Goal: Task Accomplishment & Management: Manage account settings

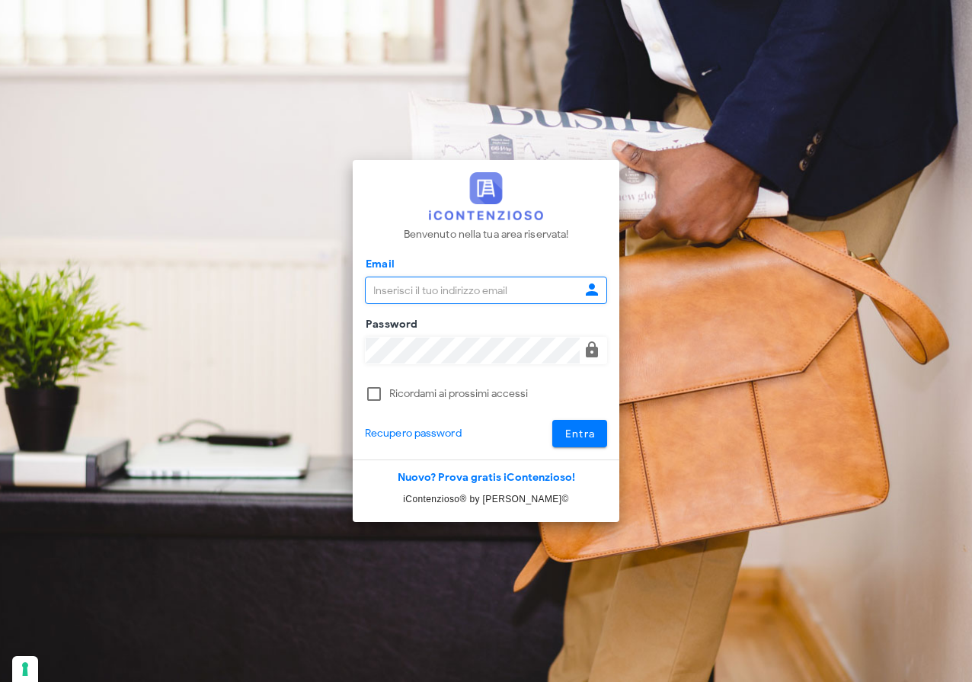
type input "[EMAIL_ADDRESS][DOMAIN_NAME]"
click at [589, 434] on span "Entra" at bounding box center [580, 433] width 31 height 13
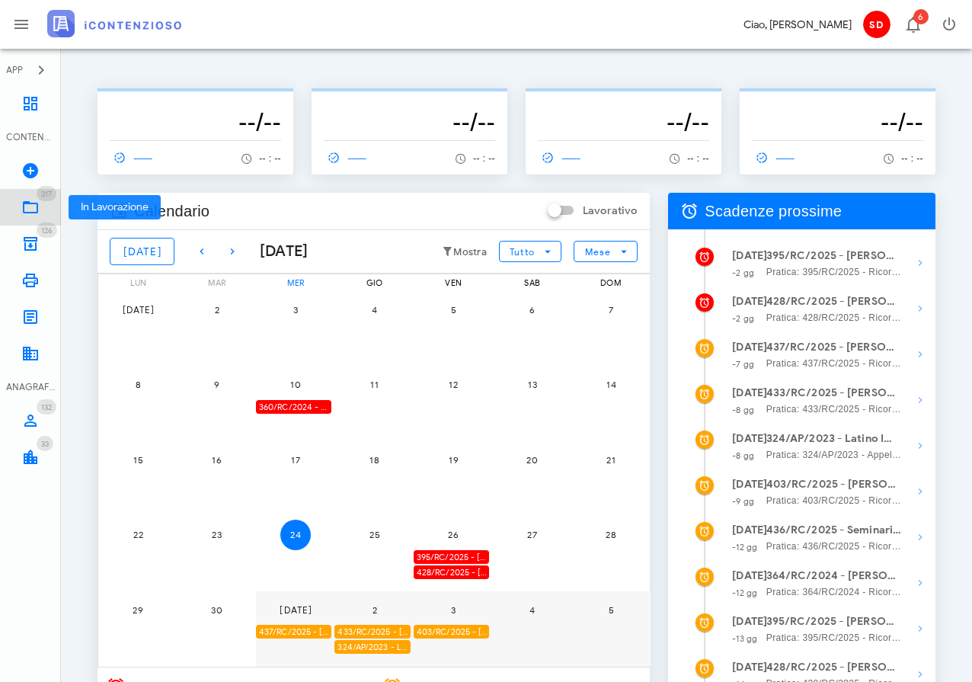
click at [29, 206] on icon at bounding box center [30, 207] width 18 height 18
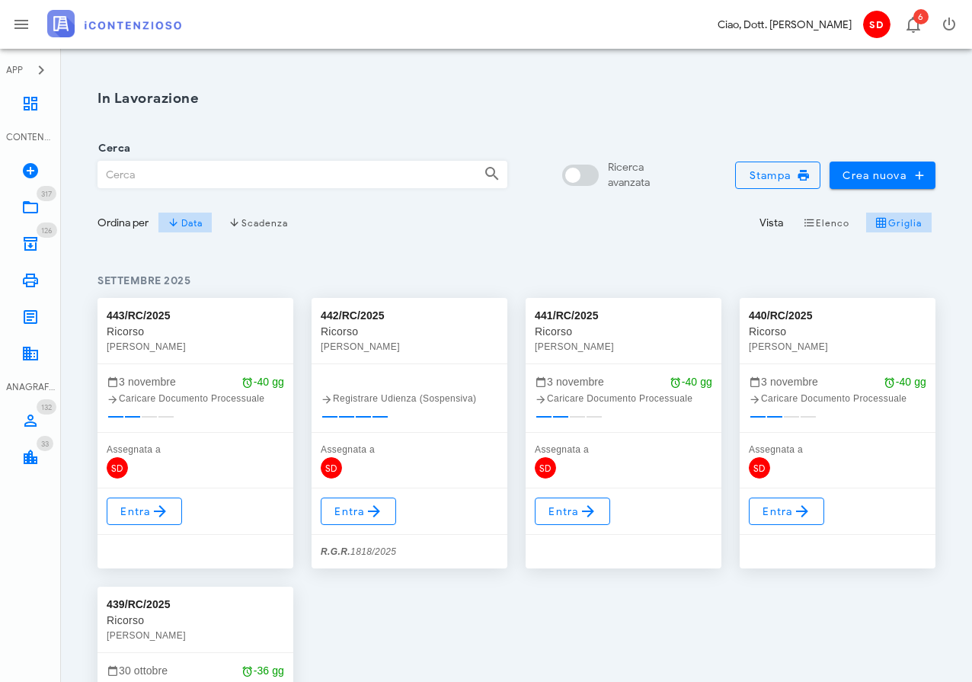
click at [208, 178] on input "Cerca" at bounding box center [284, 175] width 373 height 26
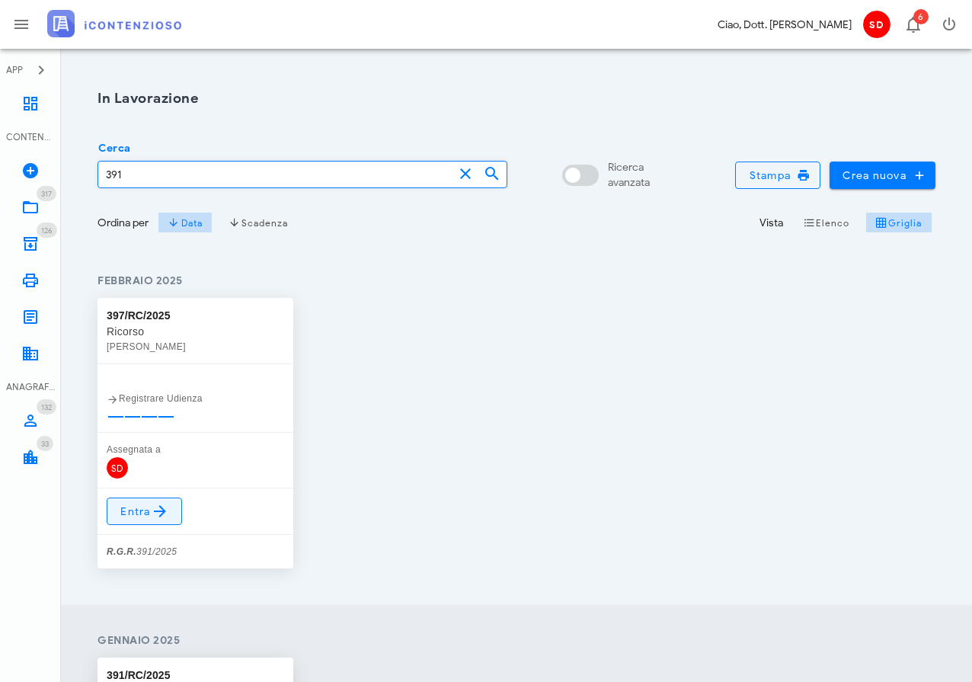
type input "391"
click at [135, 509] on span "Entra" at bounding box center [145, 511] width 50 height 18
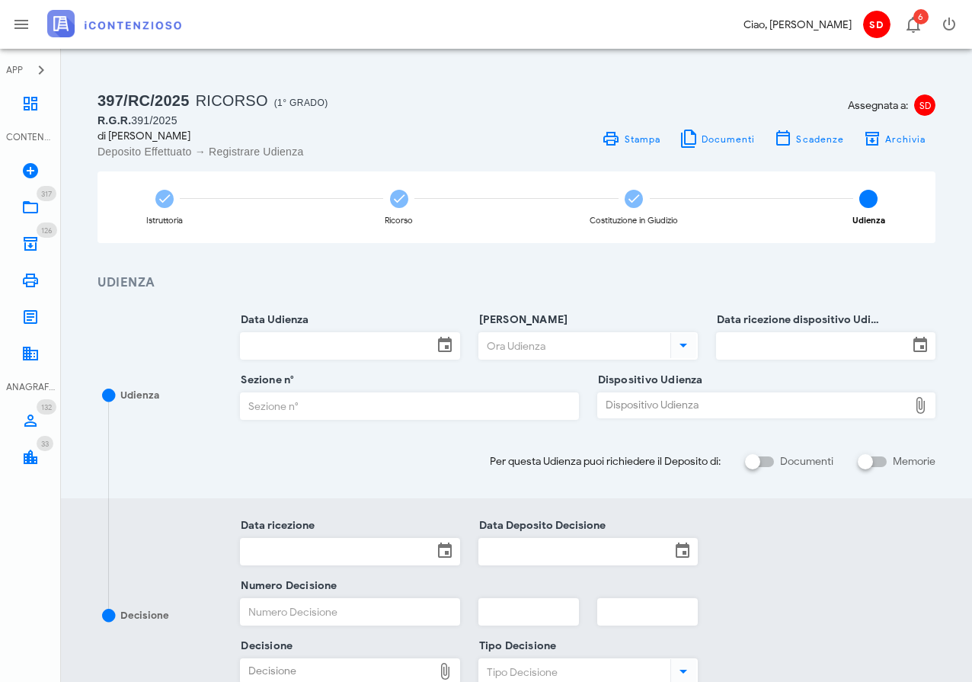
click at [336, 338] on input "Data Udienza" at bounding box center [336, 346] width 191 height 26
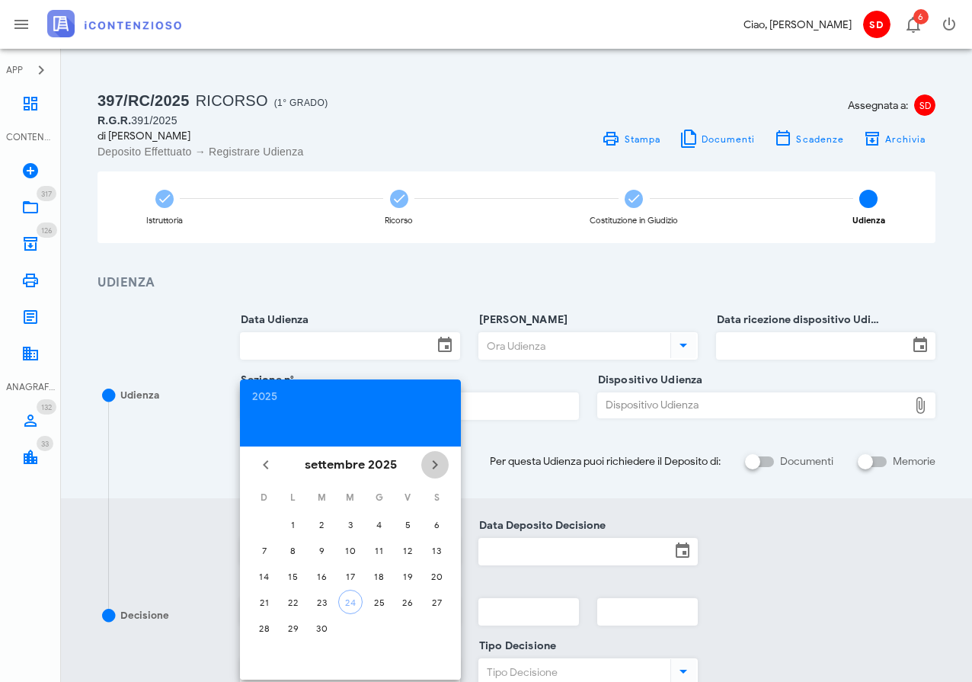
click at [435, 466] on icon "Il prossimo mese" at bounding box center [435, 465] width 18 height 18
click at [350, 549] on div "5" at bounding box center [350, 550] width 24 height 11
type input "05/11/2025"
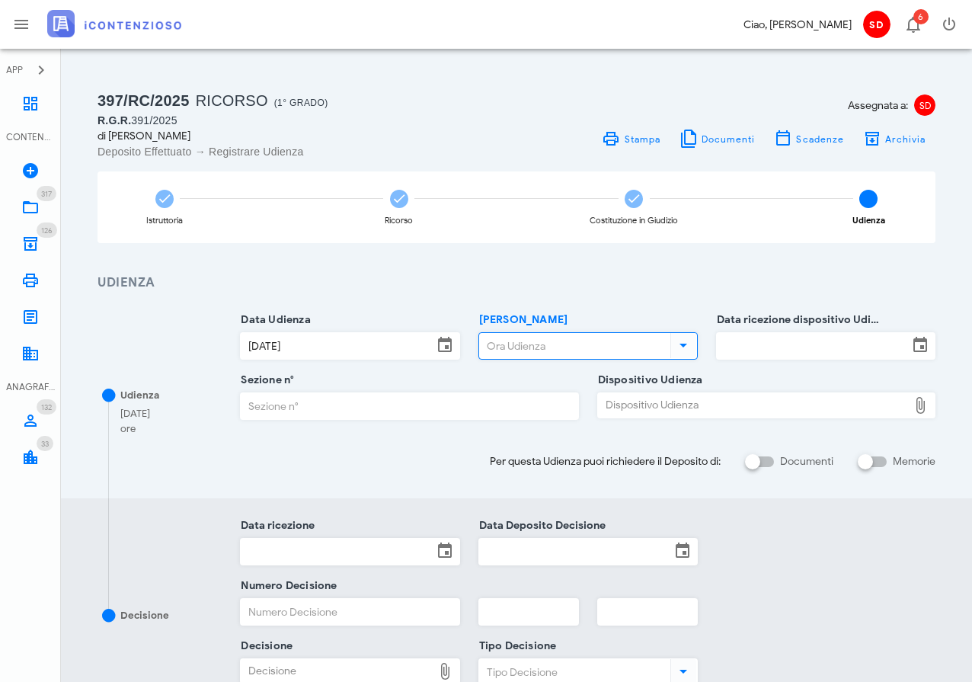
click at [530, 344] on input "[PERSON_NAME]" at bounding box center [573, 346] width 188 height 26
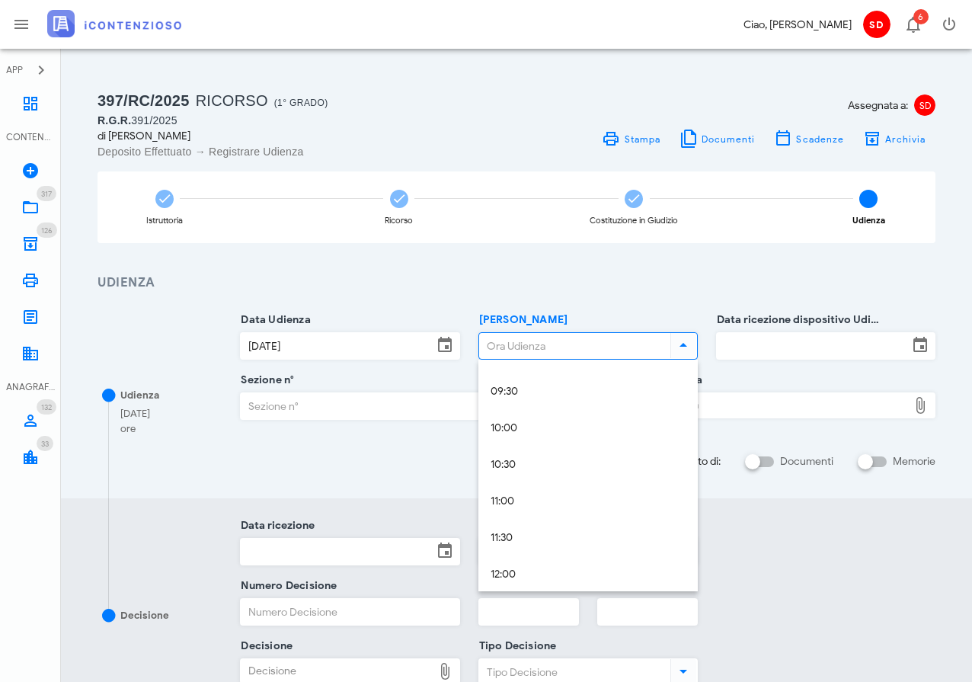
scroll to position [694, 0]
click at [522, 419] on div "10:00" at bounding box center [588, 421] width 195 height 13
type input "10:00"
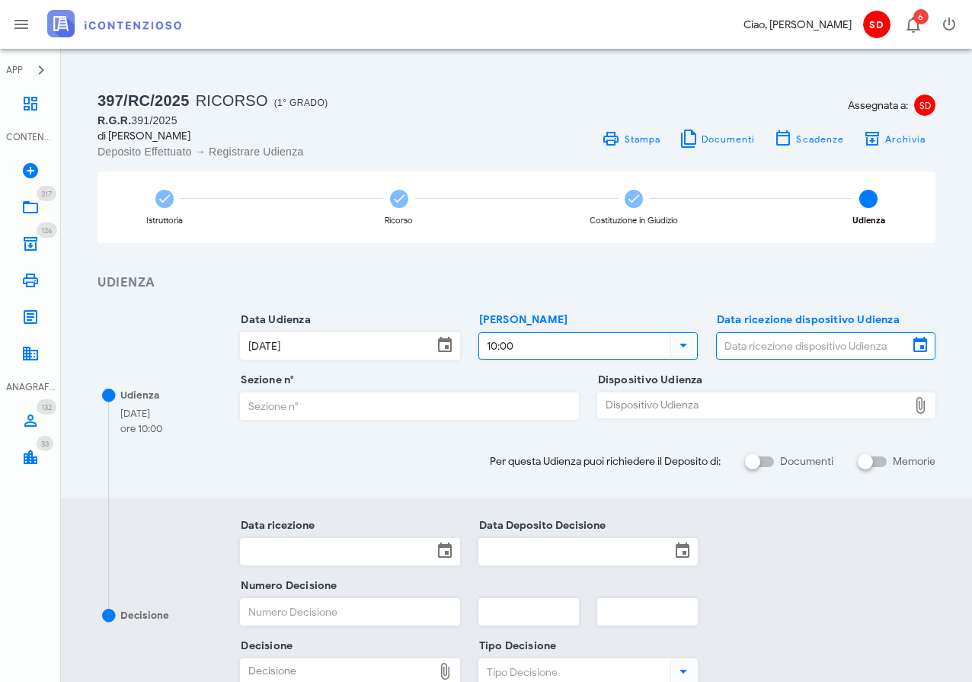
click at [765, 344] on input "Data ricezione dispositivo Udienza" at bounding box center [812, 346] width 191 height 26
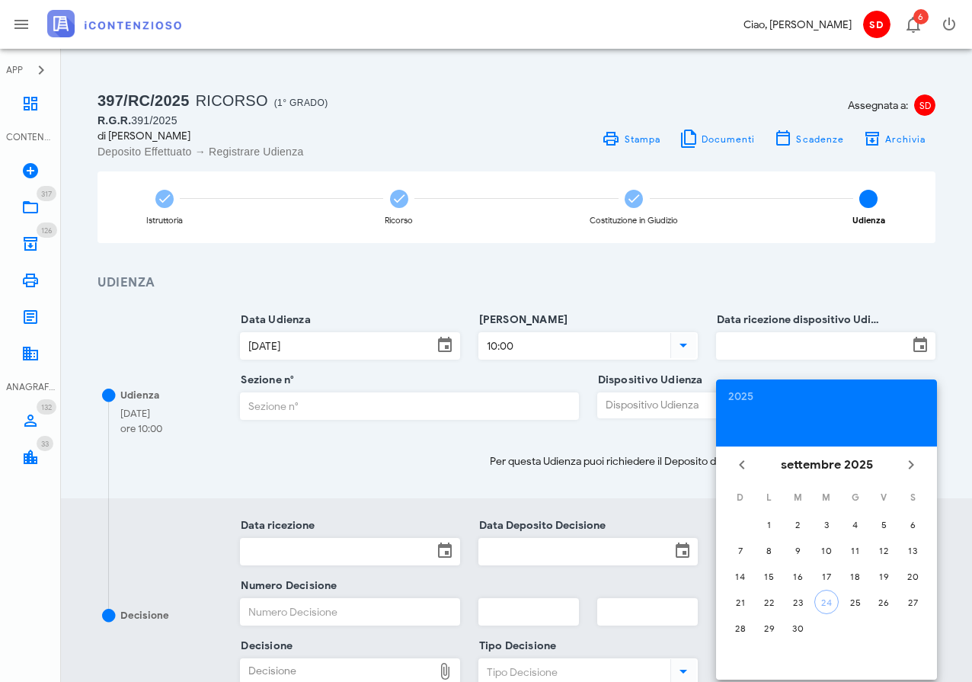
click at [827, 609] on button "24" at bounding box center [827, 602] width 24 height 24
type input "24/09/2025"
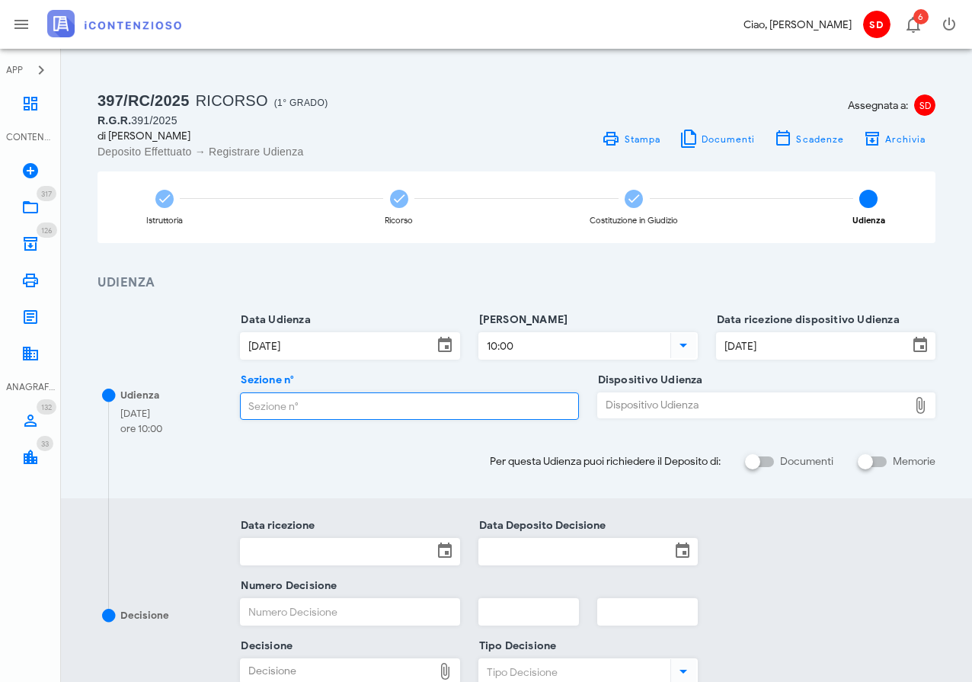
click at [517, 400] on input "Sezione n°" at bounding box center [409, 406] width 337 height 26
type input "3"
click at [723, 405] on div "Dispositivo Udienza" at bounding box center [753, 405] width 310 height 24
type input "C:\fakepath\AvvTratt___391_2025.pdf"
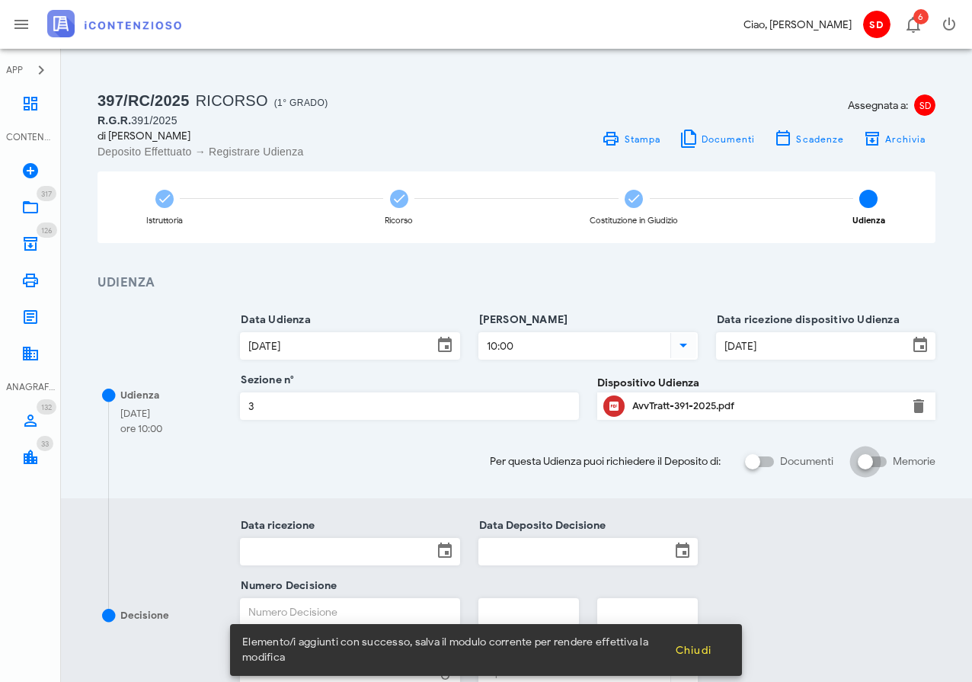
click at [882, 459] on input "Memorie" at bounding box center [872, 462] width 29 height 18
checkbox input "false"
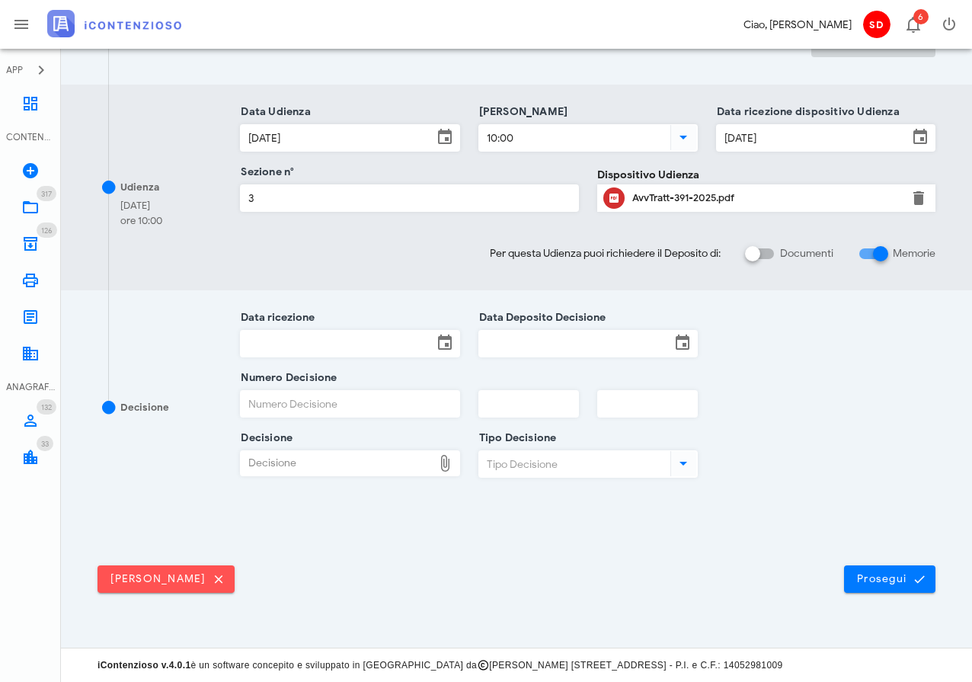
scroll to position [410, 0]
click at [896, 580] on span "Prosegui" at bounding box center [889, 580] width 67 height 14
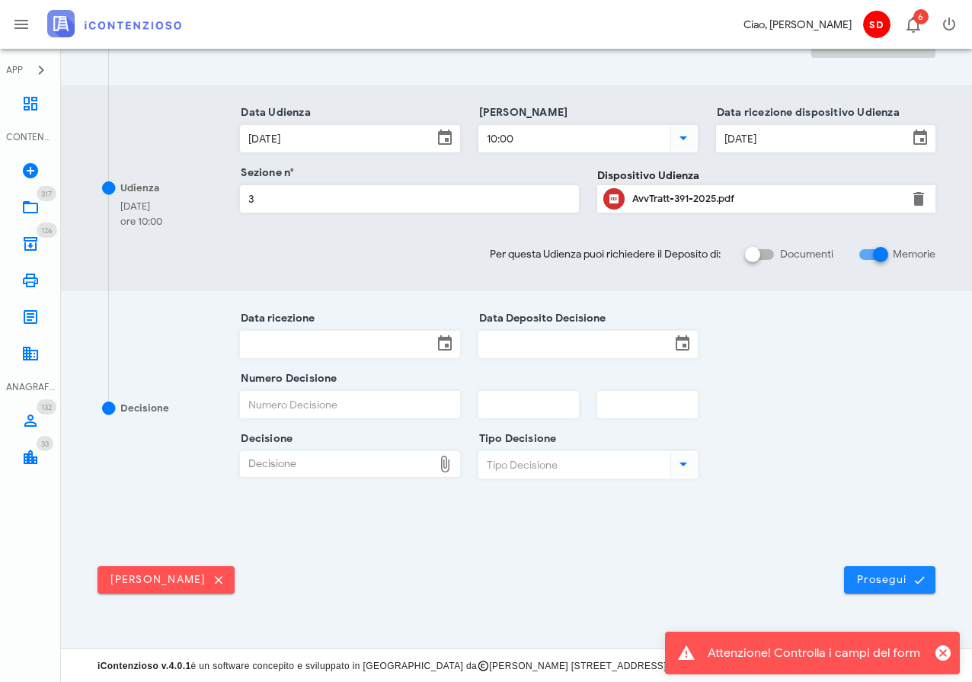
scroll to position [0, 0]
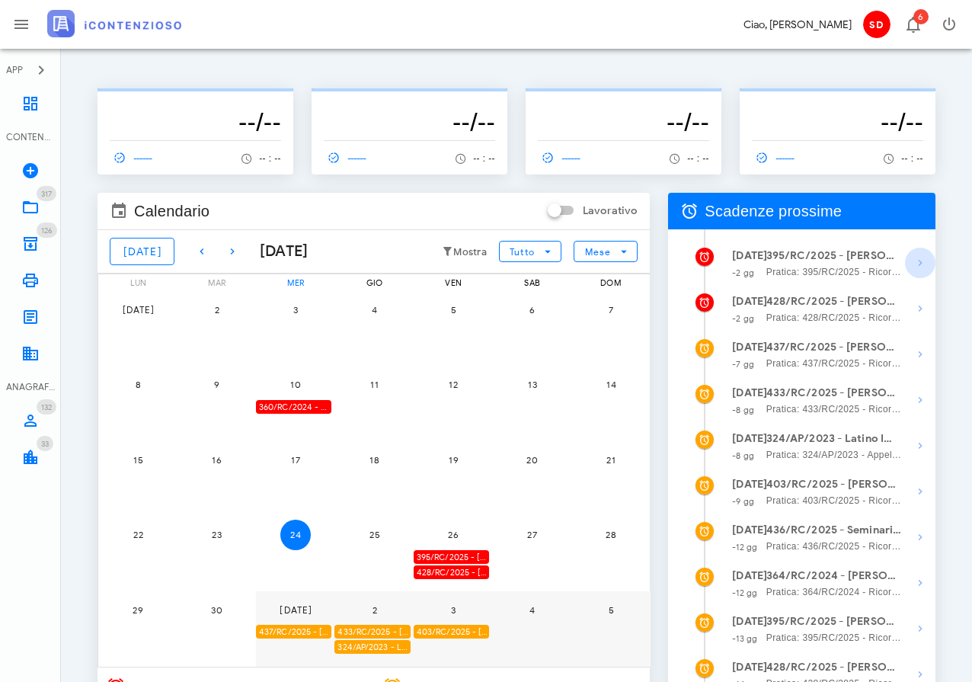
click at [918, 259] on icon "button" at bounding box center [920, 263] width 18 height 18
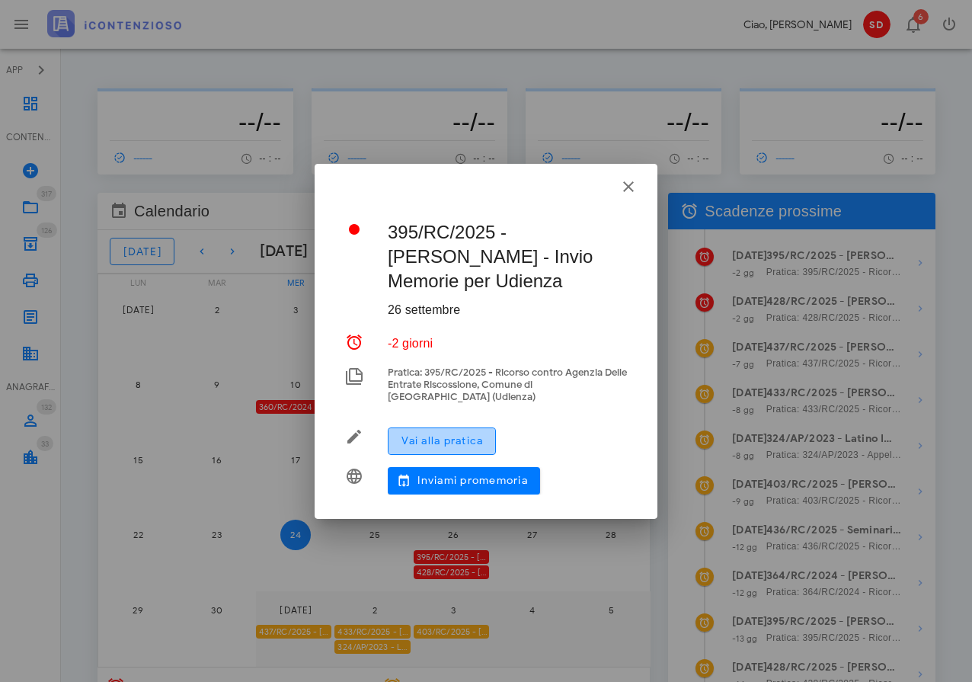
click at [479, 436] on span "Vai alla pratica" at bounding box center [442, 440] width 82 height 13
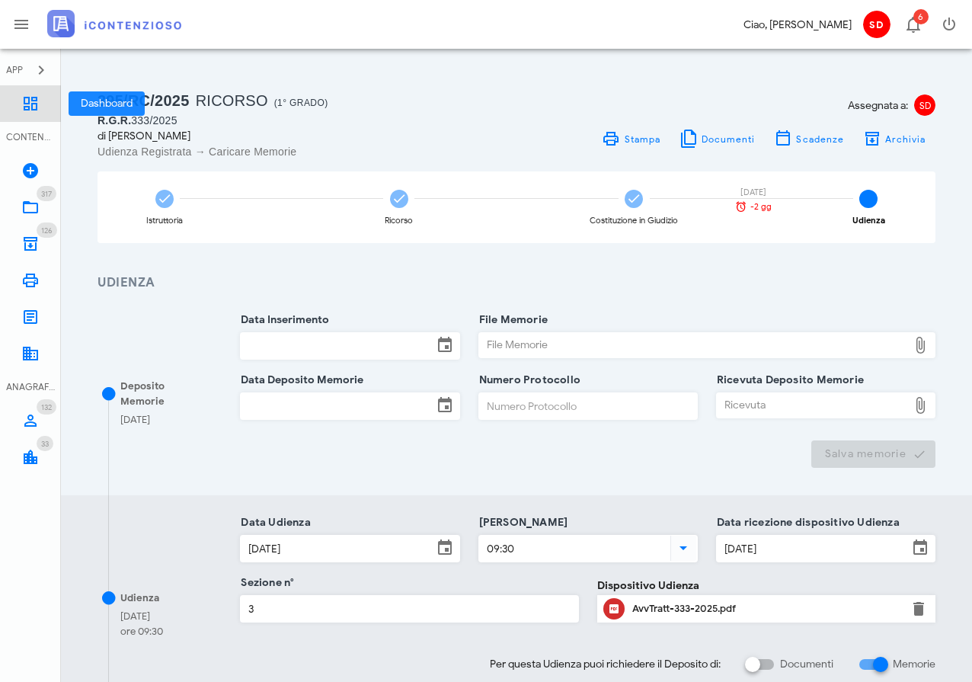
click at [34, 101] on icon at bounding box center [30, 103] width 18 height 18
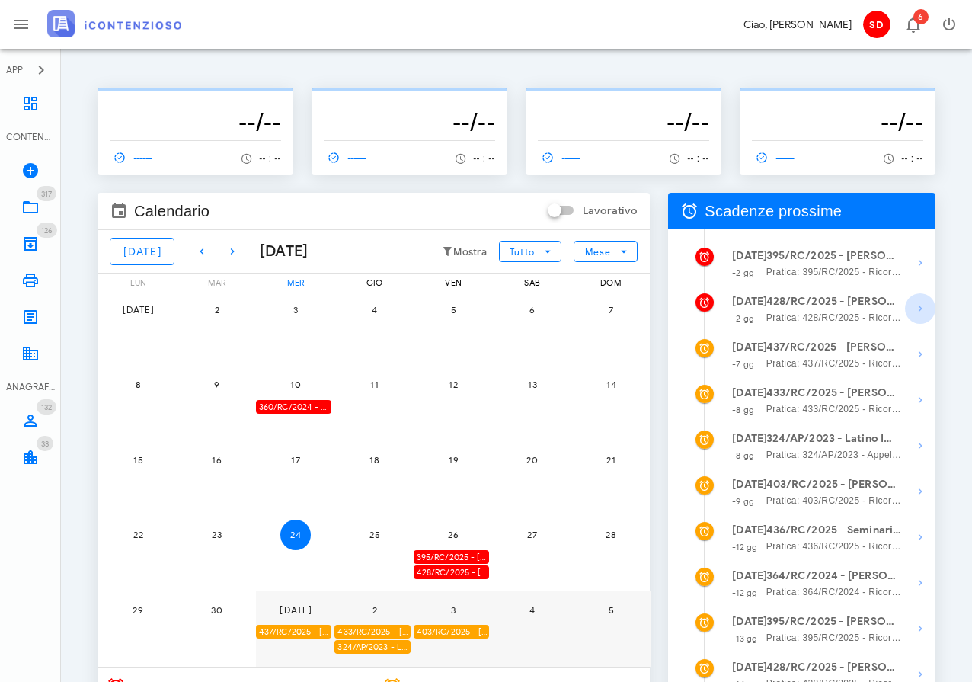
click at [918, 309] on icon "button" at bounding box center [920, 308] width 18 height 18
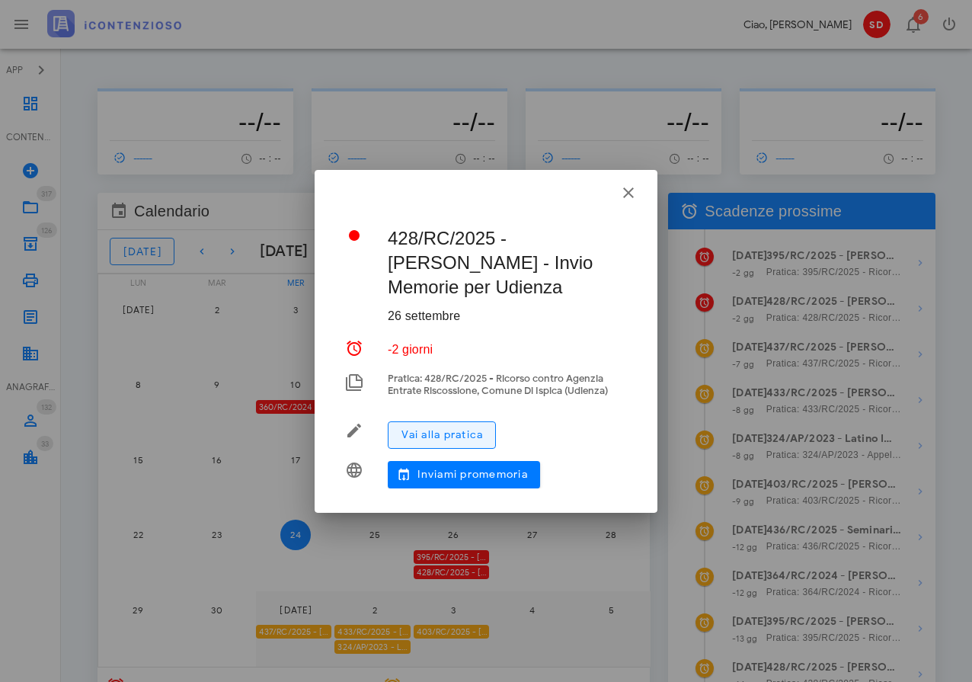
click at [433, 435] on span "Vai alla pratica" at bounding box center [442, 434] width 82 height 13
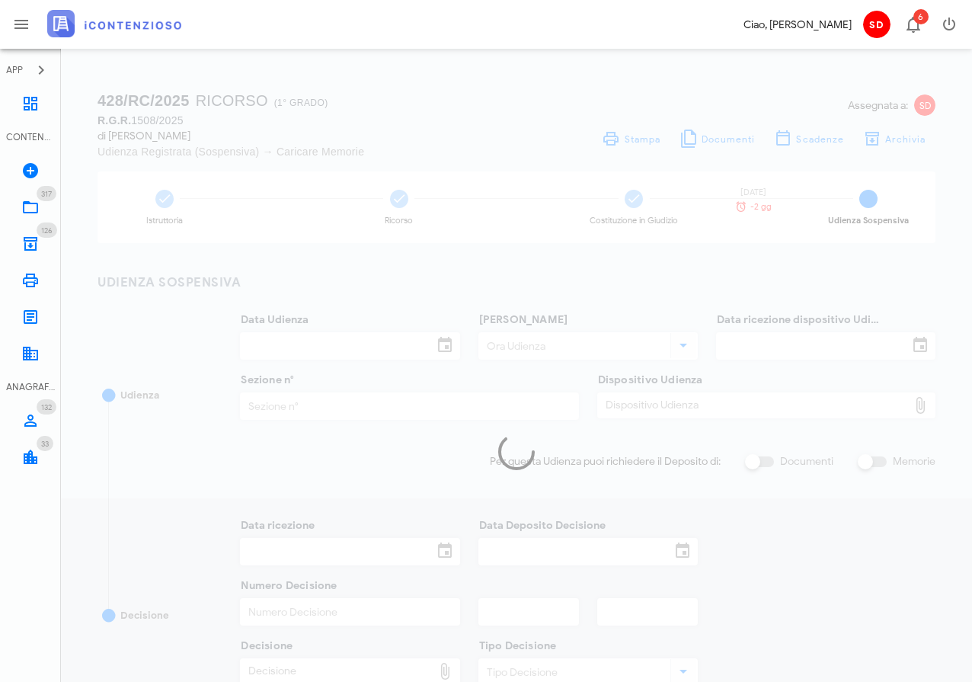
type input "[DATE]"
type input "09:00"
type input "[DATE]"
type input "3"
checkbox input "true"
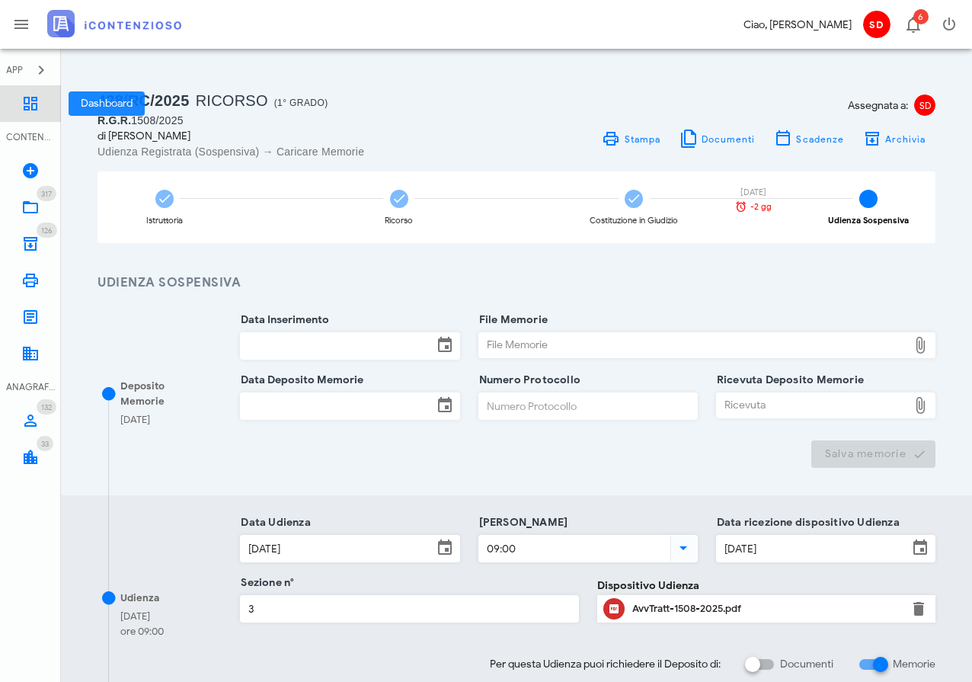
click at [35, 103] on icon at bounding box center [30, 103] width 18 height 18
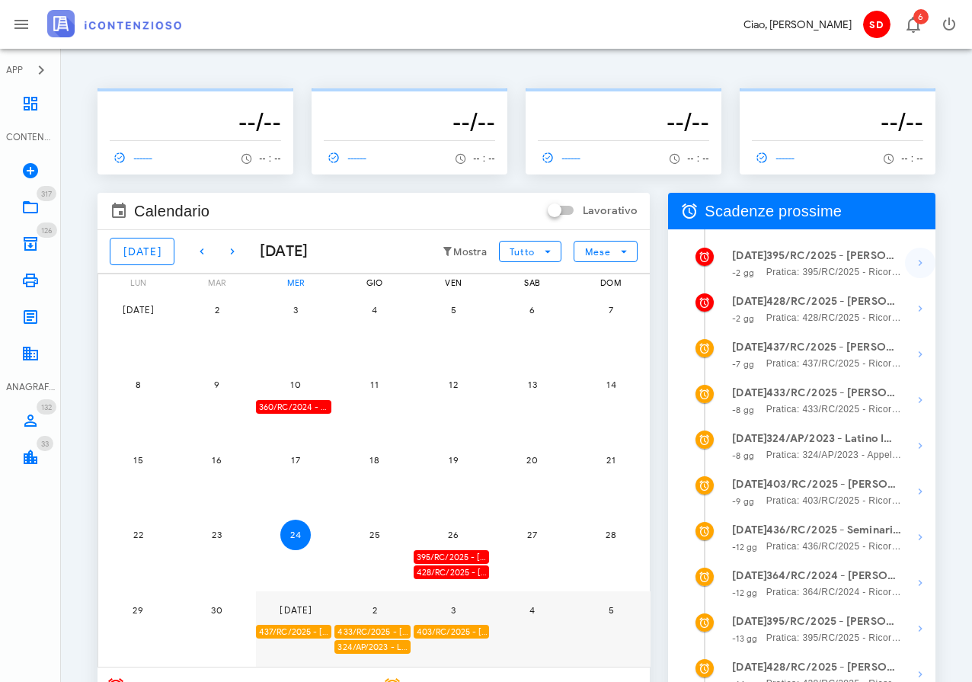
click at [920, 263] on icon "button" at bounding box center [920, 263] width 18 height 18
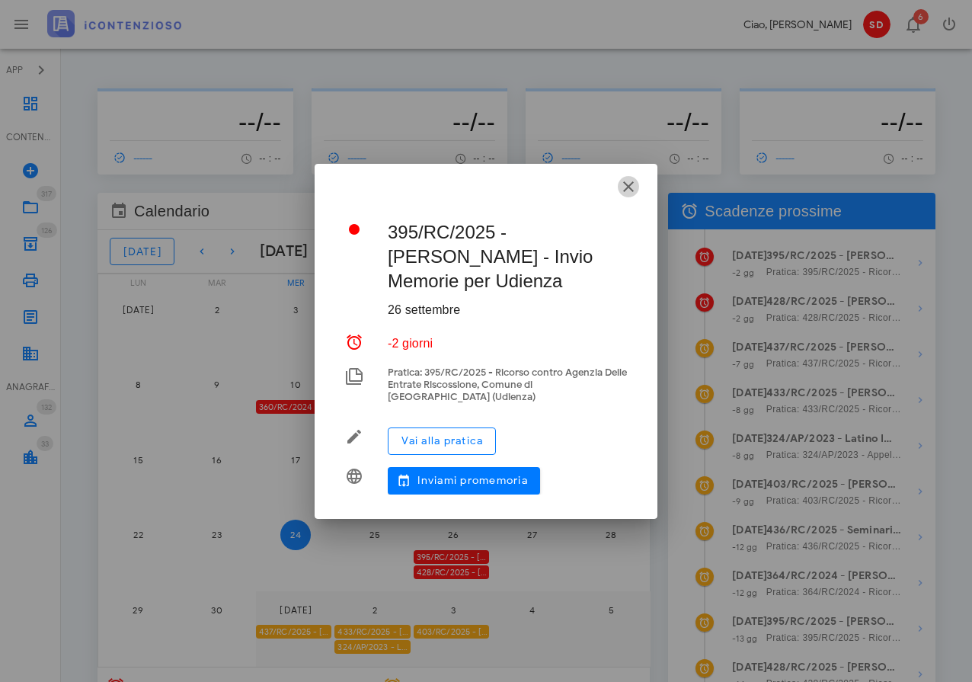
click at [630, 187] on icon "button" at bounding box center [628, 187] width 18 height 18
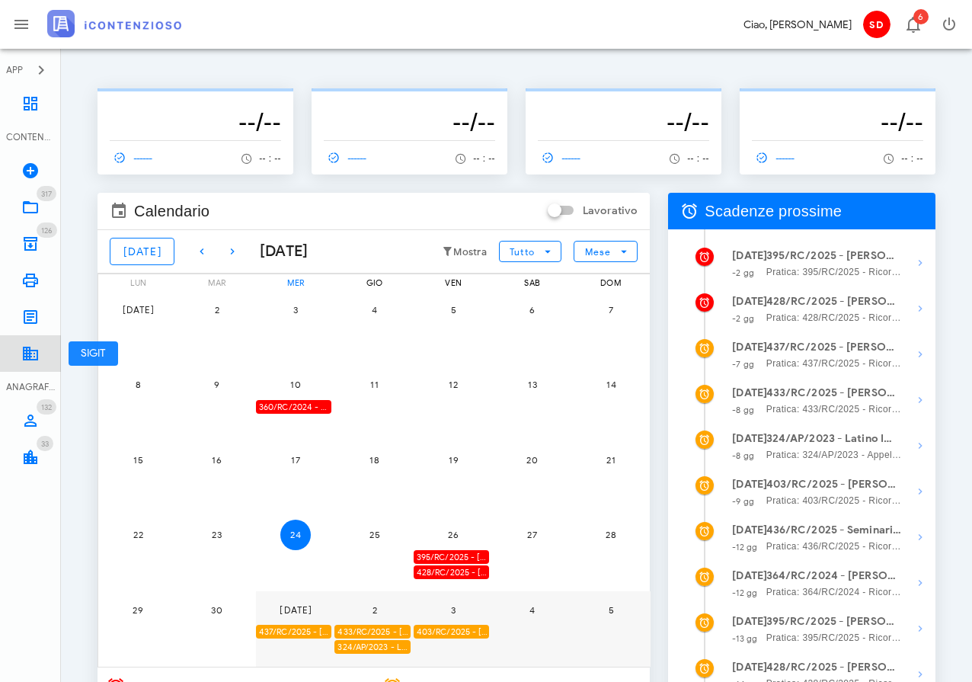
click at [27, 356] on icon at bounding box center [30, 353] width 18 height 18
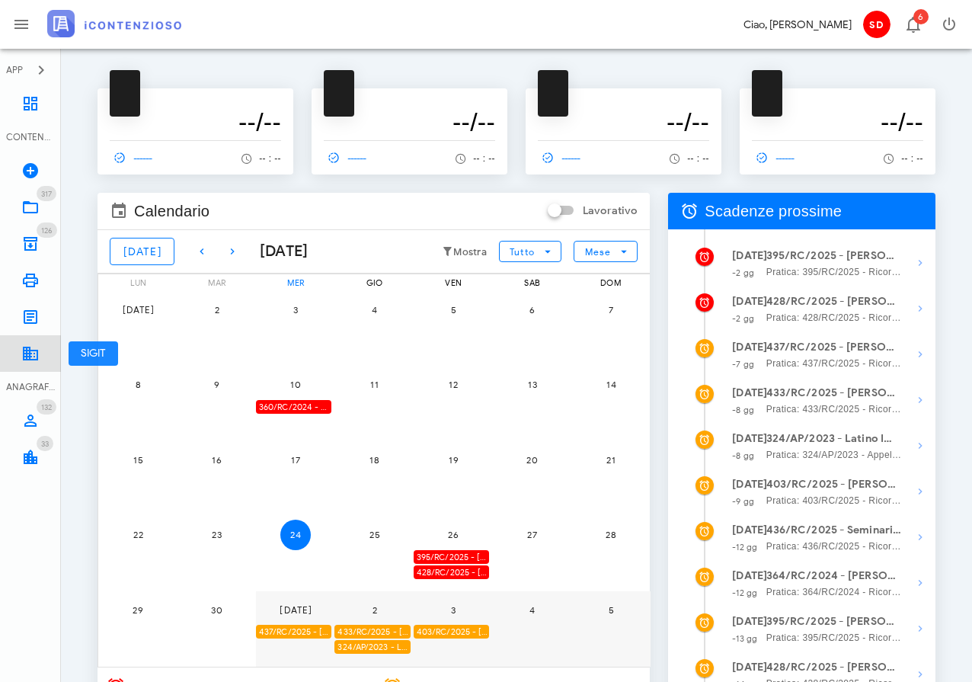
click at [35, 351] on icon at bounding box center [30, 353] width 18 height 18
